Goal: Check status: Check status

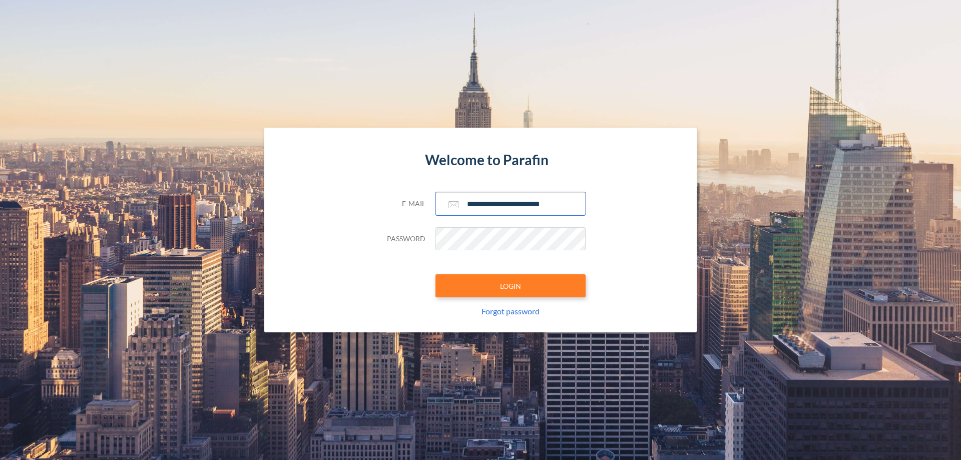
type input "**********"
click at [511, 286] on button "LOGIN" at bounding box center [511, 285] width 150 height 23
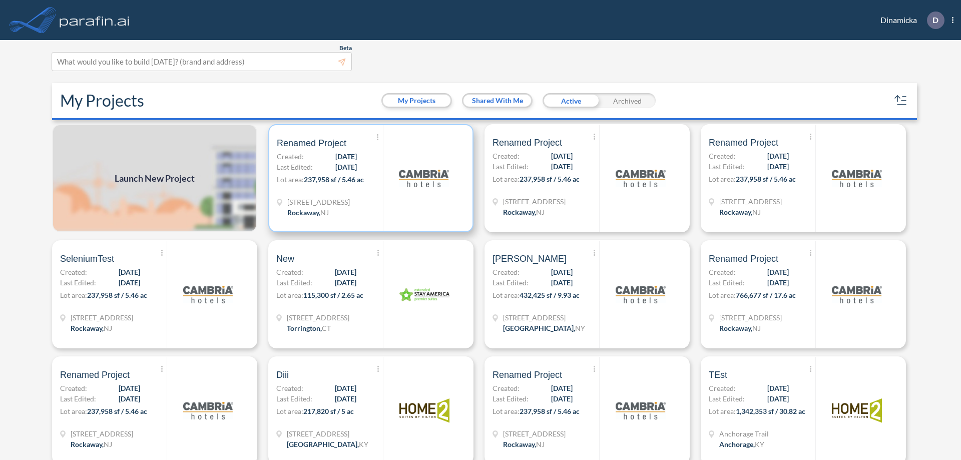
scroll to position [3, 0]
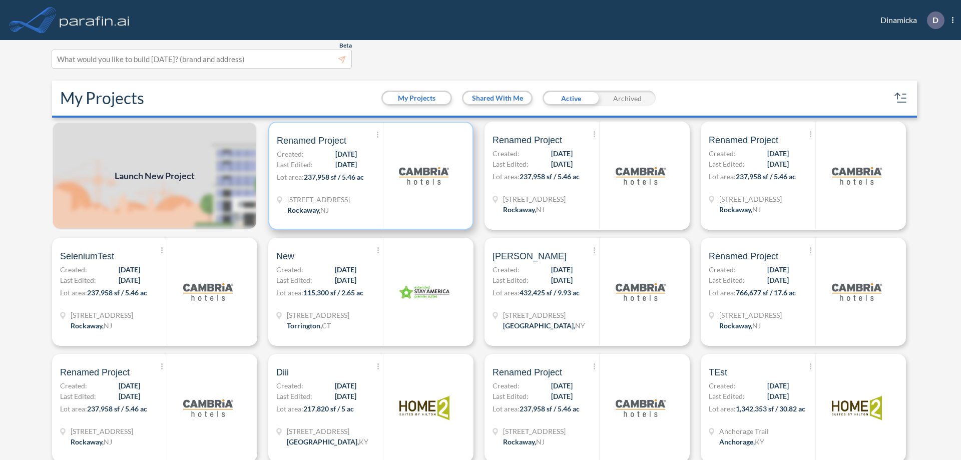
click at [369, 176] on p "Lot area: 237,958 sf / 5.46 ac" at bounding box center [330, 179] width 106 height 15
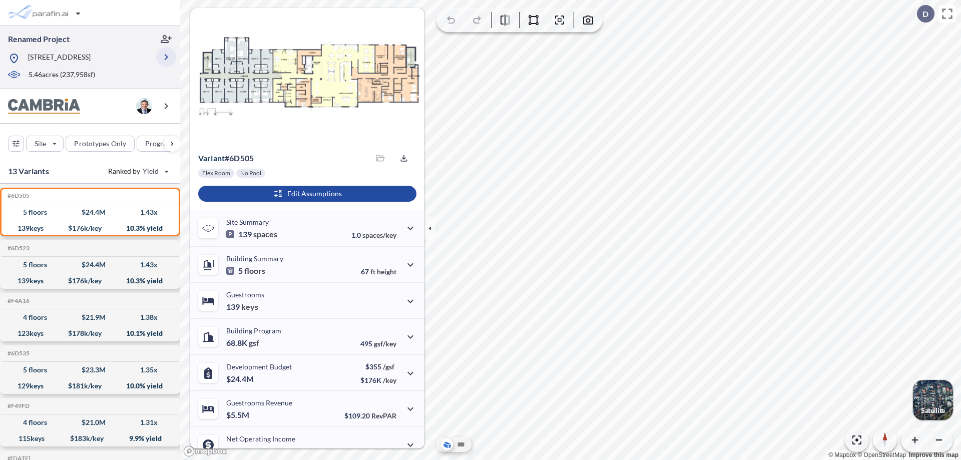
click at [166, 57] on icon "button" at bounding box center [166, 57] width 12 height 12
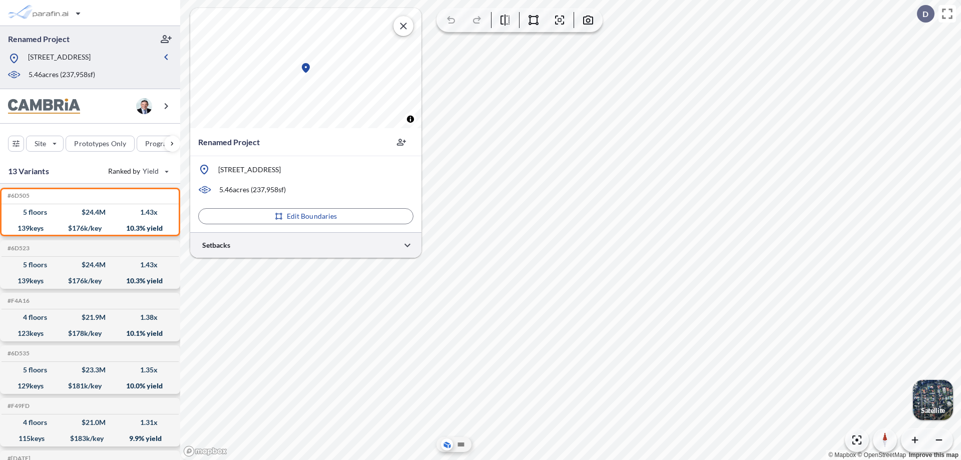
click at [306, 245] on div at bounding box center [305, 245] width 231 height 26
